Goal: Check status: Check status

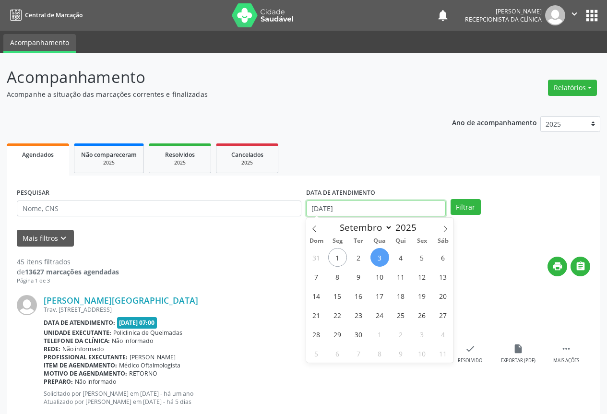
click at [336, 211] on input "[DATE]" at bounding box center [376, 209] width 140 height 16
click at [399, 265] on span "4" at bounding box center [400, 257] width 19 height 19
type input "[DATE]"
click at [400, 265] on span "4" at bounding box center [400, 257] width 19 height 19
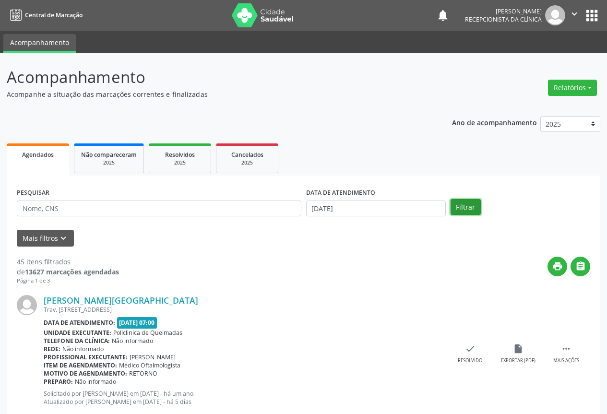
click at [459, 213] on button "Filtrar" at bounding box center [465, 207] width 30 height 16
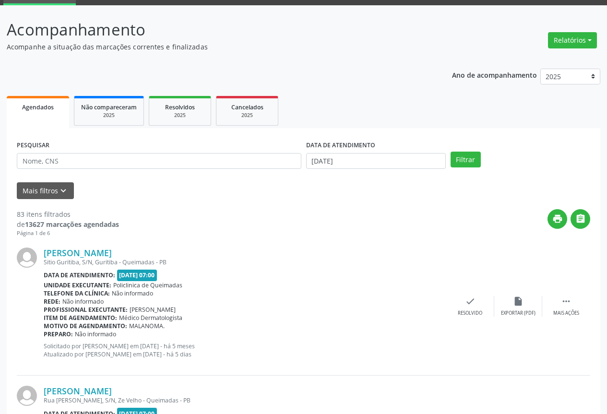
scroll to position [48, 0]
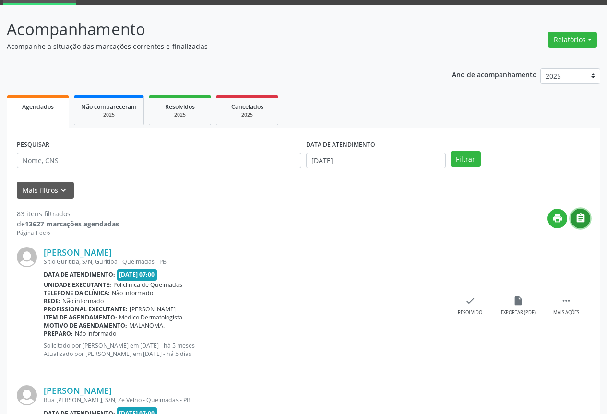
click at [588, 217] on button "" at bounding box center [580, 219] width 20 height 20
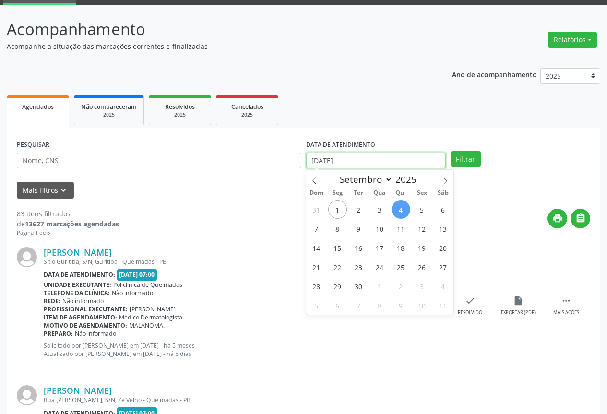
click at [403, 162] on input "[DATE]" at bounding box center [376, 161] width 140 height 16
click at [417, 208] on span "5" at bounding box center [422, 209] width 19 height 19
type input "05/09/2025"
click at [417, 208] on span "5" at bounding box center [422, 209] width 19 height 19
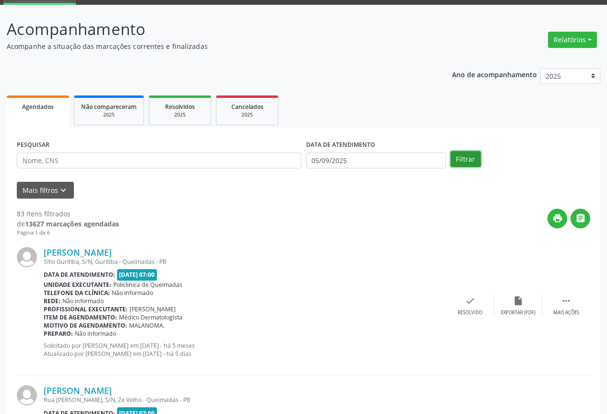
click at [475, 158] on button "Filtrar" at bounding box center [465, 159] width 30 height 16
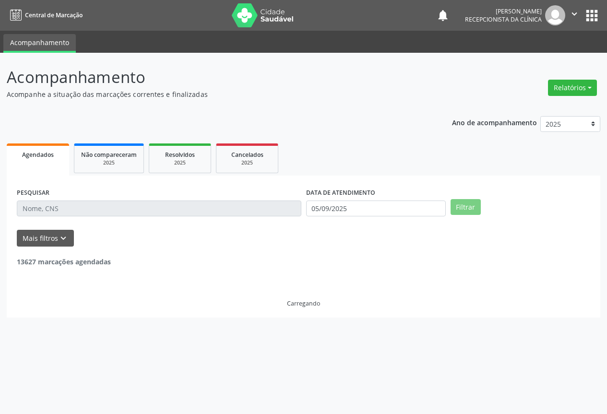
scroll to position [0, 0]
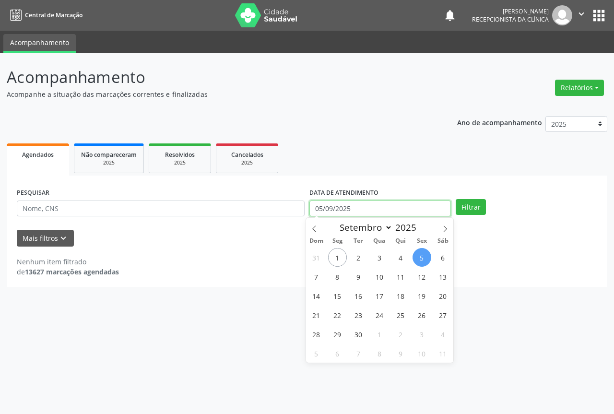
click at [355, 214] on body "Central de Marcação notifications [PERSON_NAME] Recepcionista da clínica  Conf…" at bounding box center [307, 207] width 614 height 414
click at [427, 257] on span "5" at bounding box center [422, 257] width 19 height 19
type input "05/09/2025"
click at [429, 257] on span "5" at bounding box center [422, 257] width 19 height 19
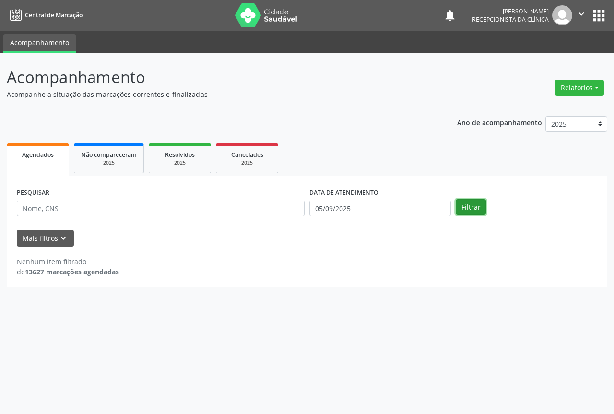
click at [481, 211] on button "Filtrar" at bounding box center [471, 207] width 30 height 16
click at [419, 213] on input "05/09/2025" at bounding box center [380, 209] width 142 height 16
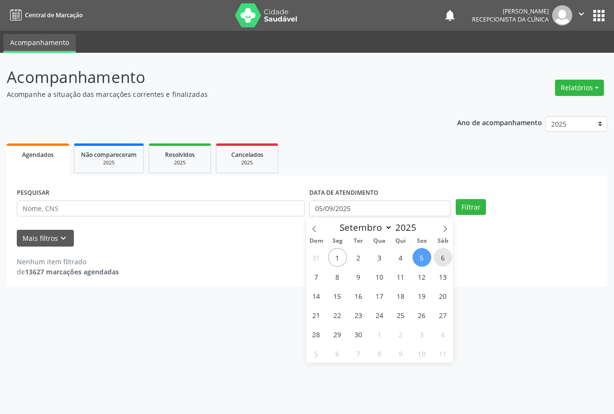
click at [444, 255] on span "6" at bounding box center [443, 257] width 19 height 19
type input "[DATE]"
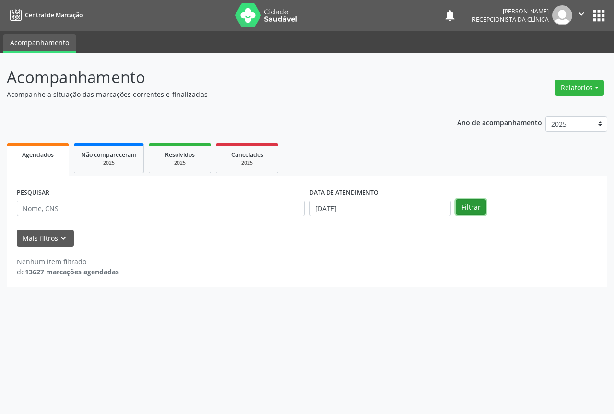
click at [466, 209] on button "Filtrar" at bounding box center [471, 207] width 30 height 16
drag, startPoint x: 419, startPoint y: 209, endPoint x: 428, endPoint y: 204, distance: 10.3
click at [418, 209] on input "[DATE]" at bounding box center [380, 209] width 142 height 16
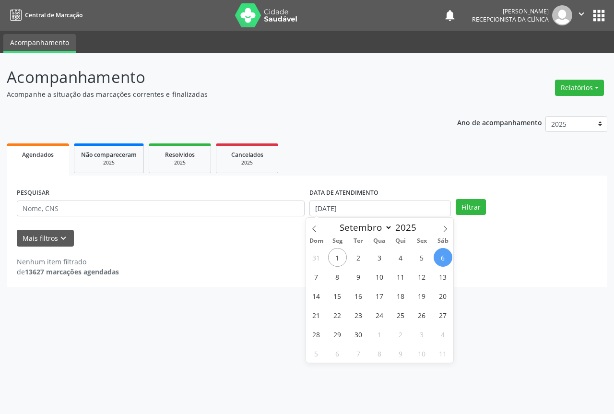
click at [439, 255] on span "6" at bounding box center [443, 257] width 19 height 19
type input "[DATE]"
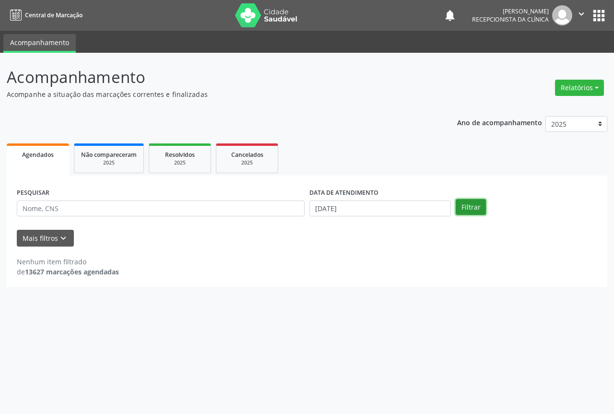
click at [470, 210] on button "Filtrar" at bounding box center [471, 207] width 30 height 16
click at [378, 211] on input "[DATE]" at bounding box center [380, 209] width 142 height 16
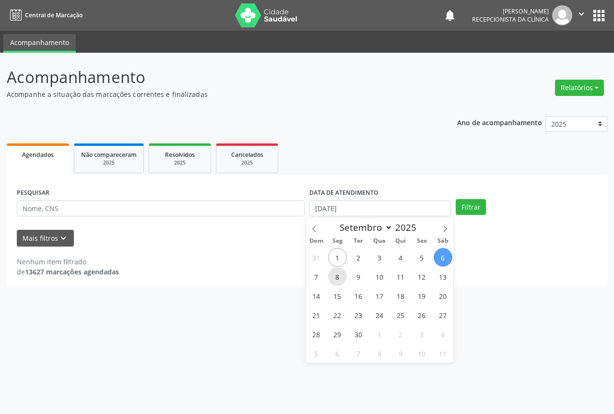
click at [340, 282] on span "8" at bounding box center [337, 276] width 19 height 19
type input "[DATE]"
click at [339, 282] on span "8" at bounding box center [337, 276] width 19 height 19
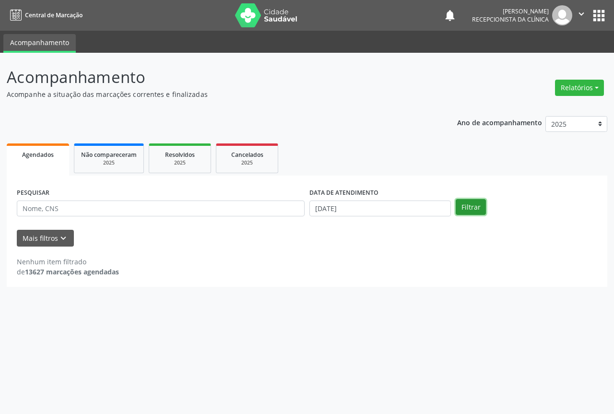
click at [473, 212] on button "Filtrar" at bounding box center [471, 207] width 30 height 16
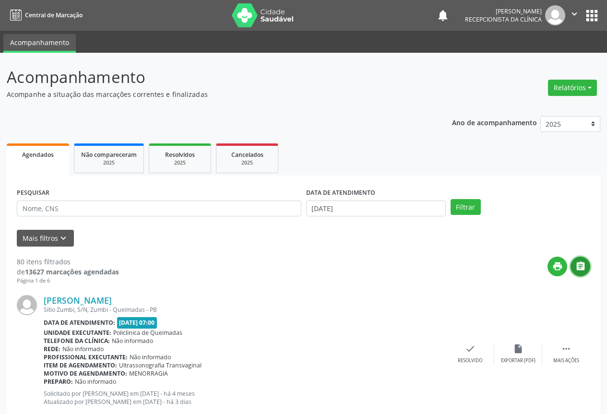
click at [580, 276] on button "" at bounding box center [580, 267] width 20 height 20
click at [378, 213] on input "[DATE]" at bounding box center [376, 209] width 140 height 16
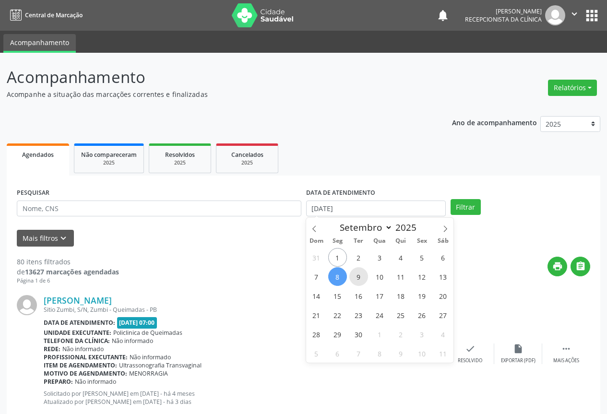
click at [356, 278] on span "9" at bounding box center [358, 276] width 19 height 19
type input "09/09/2025"
click at [356, 278] on span "9" at bounding box center [358, 276] width 19 height 19
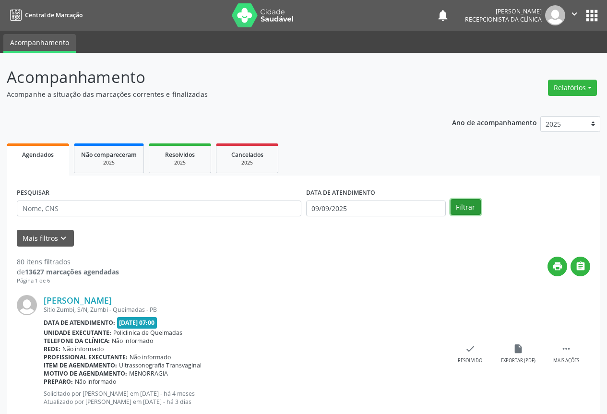
click at [463, 213] on button "Filtrar" at bounding box center [465, 207] width 30 height 16
